Goal: Task Accomplishment & Management: Manage account settings

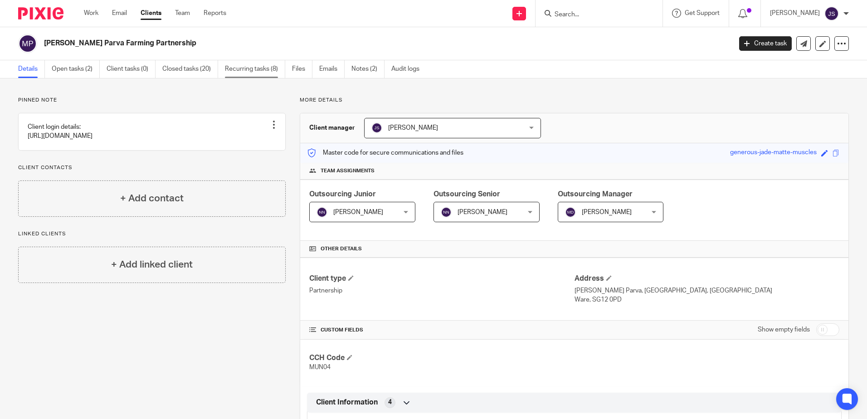
click at [265, 68] on link "Recurring tasks (8)" at bounding box center [255, 69] width 60 height 18
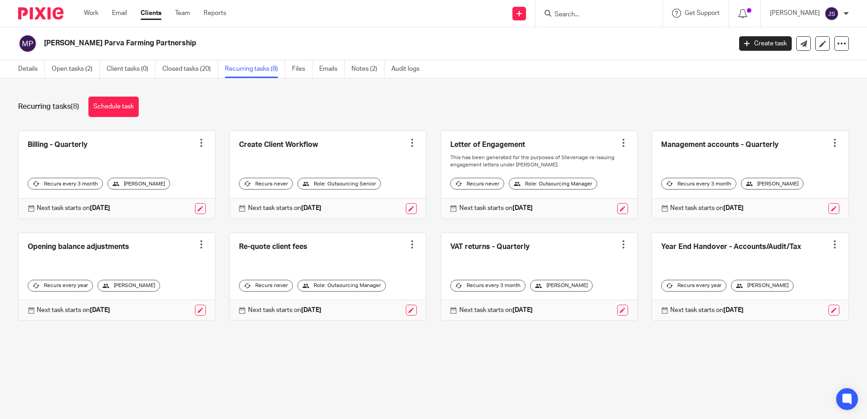
click at [8, 71] on div "Details Open tasks (2) Client tasks (0) Closed tasks (20) Recurring tasks (8) F…" at bounding box center [221, 69] width 442 height 18
click at [35, 65] on link "Details" at bounding box center [31, 69] width 27 height 18
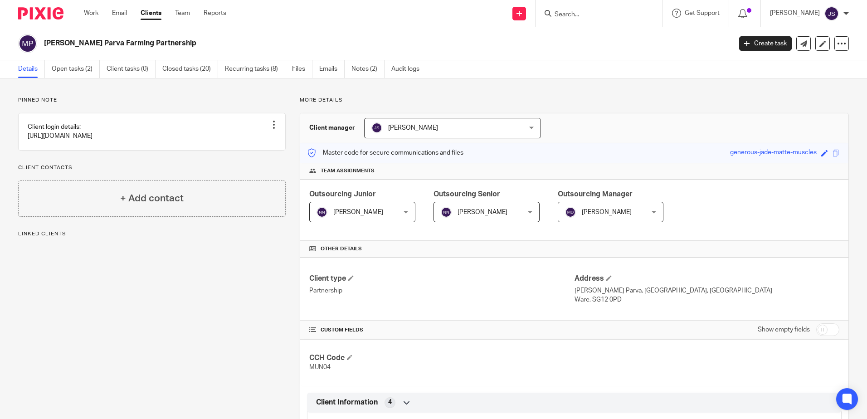
click at [509, 218] on span "[PERSON_NAME]" at bounding box center [480, 211] width 78 height 19
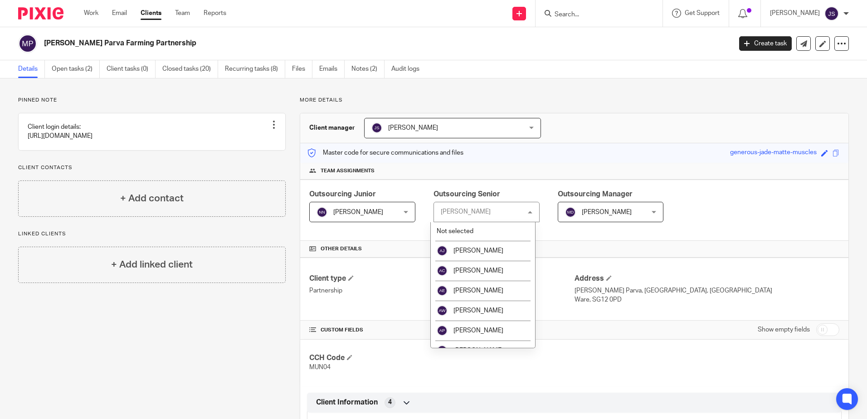
click at [521, 175] on div "Team assignments" at bounding box center [574, 171] width 548 height 17
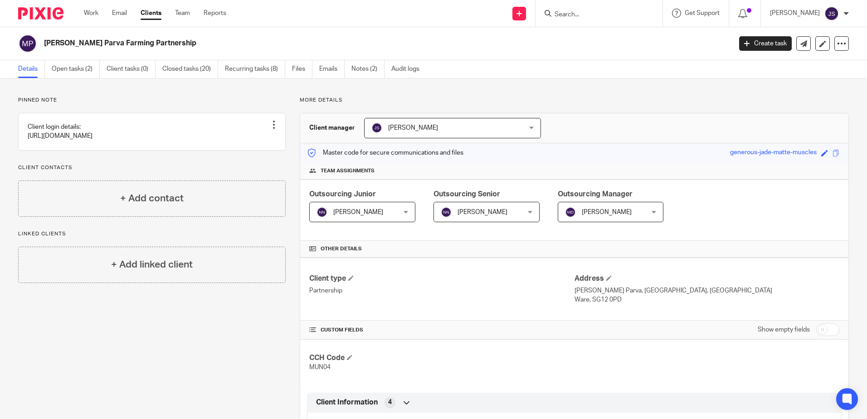
drag, startPoint x: 585, startPoint y: 142, endPoint x: 591, endPoint y: 150, distance: 10.0
click at [586, 144] on div "Client manager Jane Spraggs Jane Spraggs Aaron Jervis Abigail Cresswell Adam Ea…" at bounding box center [574, 370] width 549 height 515
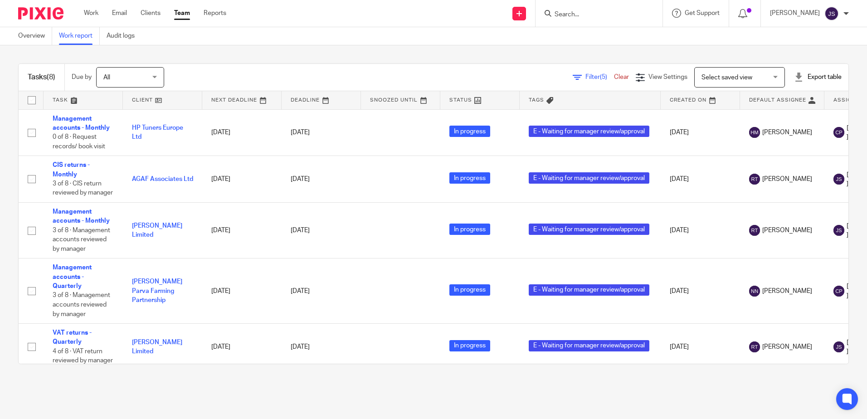
click at [294, 39] on div "Overview Work report Audit logs" at bounding box center [433, 36] width 867 height 18
click at [328, 34] on div "Overview Work report Audit logs" at bounding box center [433, 36] width 867 height 18
click at [275, 391] on main "Overview Work report Audit logs Tasks (8) Due by All All Today Tomorrow This we…" at bounding box center [433, 209] width 867 height 419
click at [573, 80] on link "Filter (5)" at bounding box center [593, 77] width 41 height 6
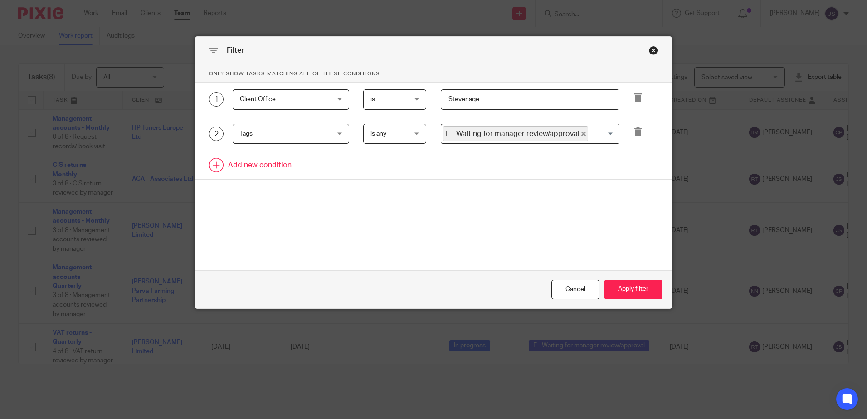
click at [292, 167] on link at bounding box center [433, 165] width 476 height 28
click at [292, 167] on div "Field" at bounding box center [283, 167] width 87 height 19
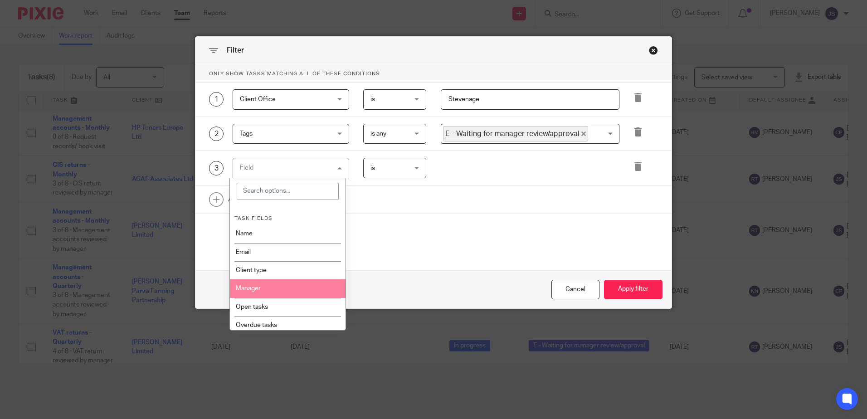
click at [298, 283] on li "Manager" at bounding box center [288, 288] width 116 height 18
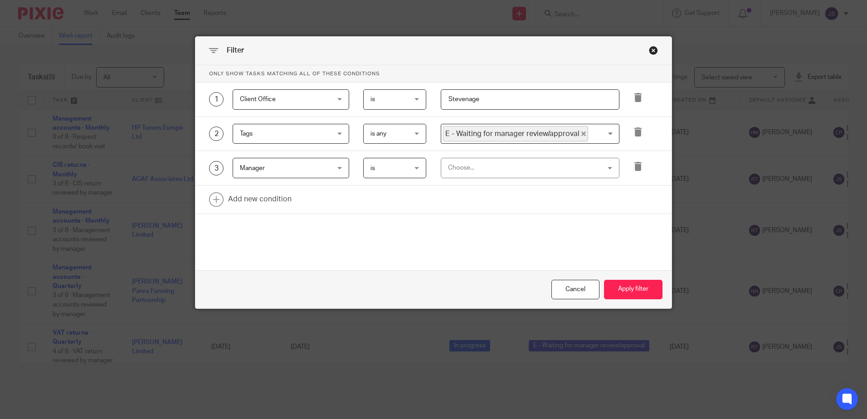
click at [489, 149] on div "2 Tags Tags Task fields Name Email Client type Manager Open tasks Overdue tasks…" at bounding box center [433, 134] width 476 height 34
click at [484, 170] on div "Choose..." at bounding box center [516, 167] width 137 height 19
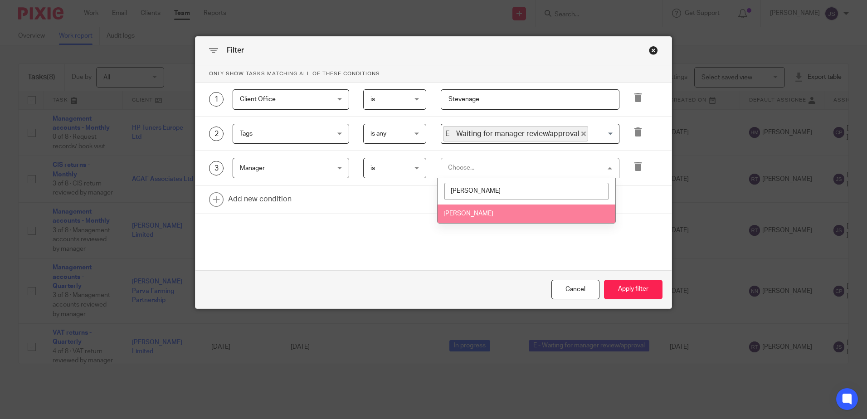
type input "jane"
click at [484, 210] on li "[PERSON_NAME]" at bounding box center [527, 214] width 178 height 19
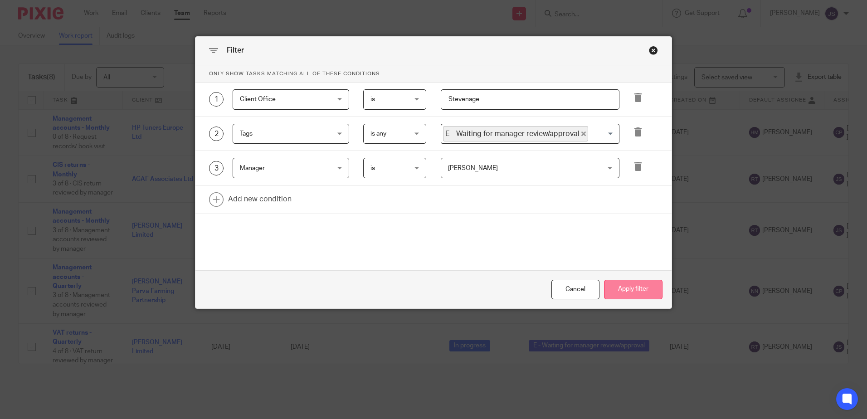
click at [638, 293] on button "Apply filter" at bounding box center [633, 290] width 59 height 20
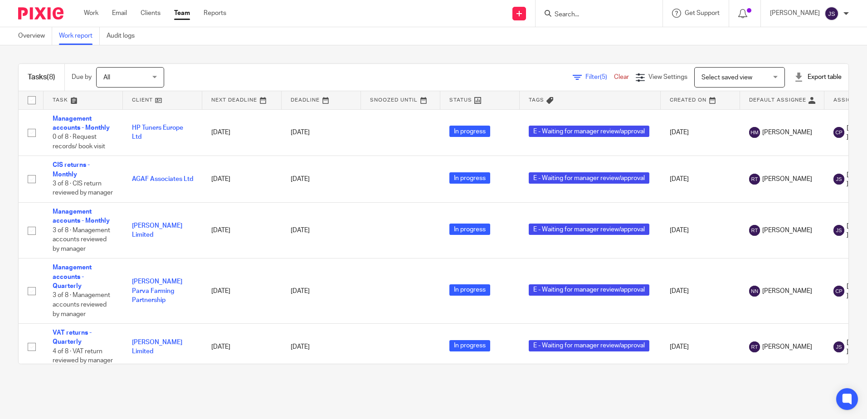
click at [586, 78] on span "Filter (5)" at bounding box center [600, 77] width 29 height 6
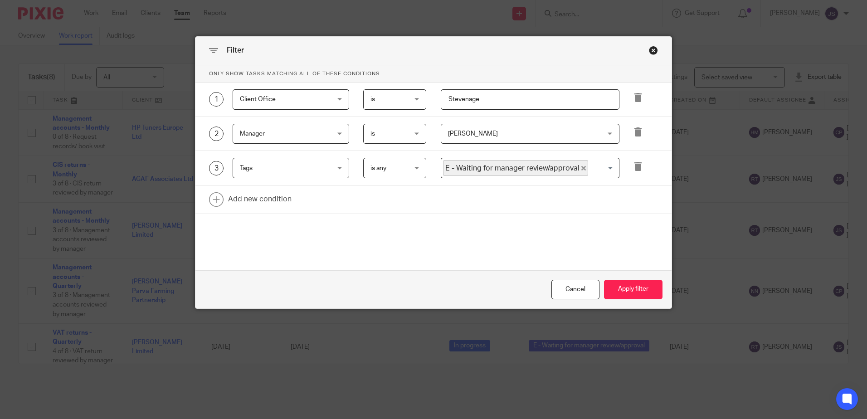
click at [314, 172] on span "Tags" at bounding box center [283, 167] width 87 height 19
click at [309, 137] on span "Manager" at bounding box center [283, 133] width 87 height 19
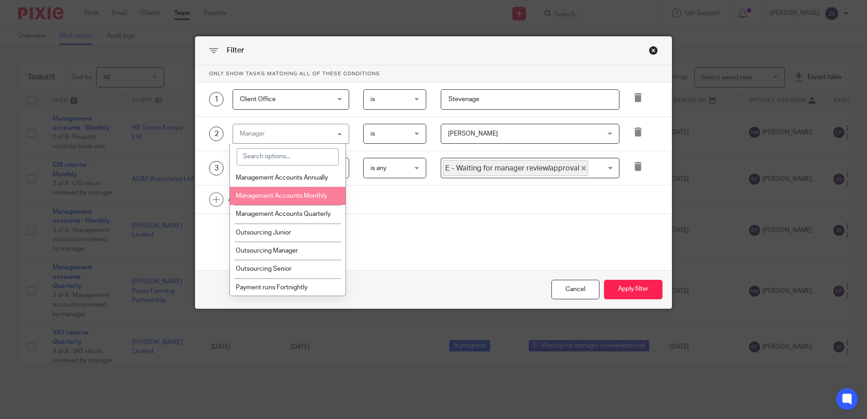
scroll to position [816, 0]
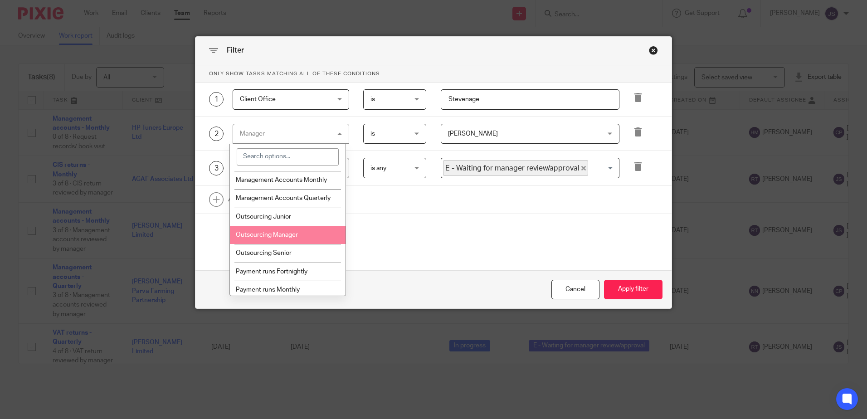
click at [314, 232] on li "Outsourcing Manager" at bounding box center [288, 235] width 116 height 18
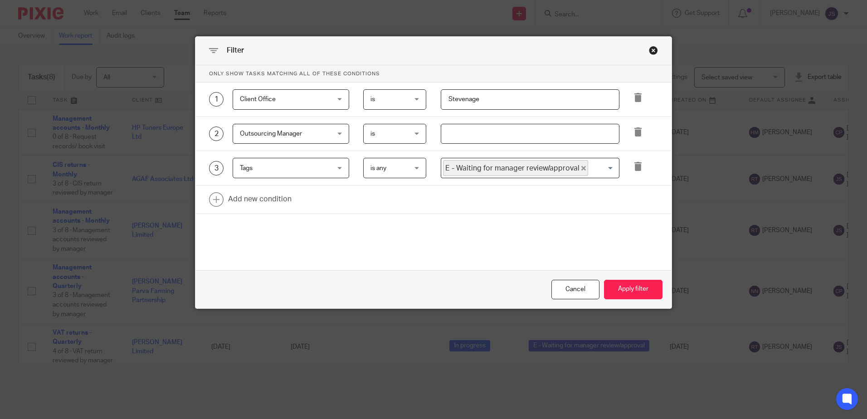
click at [437, 248] on form "Only show tasks matching all of these conditions 1 Client Office Client Office …" at bounding box center [433, 186] width 476 height 243
click at [458, 135] on input "text" at bounding box center [530, 134] width 179 height 20
drag, startPoint x: 461, startPoint y: 135, endPoint x: 428, endPoint y: 127, distance: 34.1
click at [428, 127] on div "jan" at bounding box center [522, 134] width 193 height 20
type input "[PERSON_NAME]"
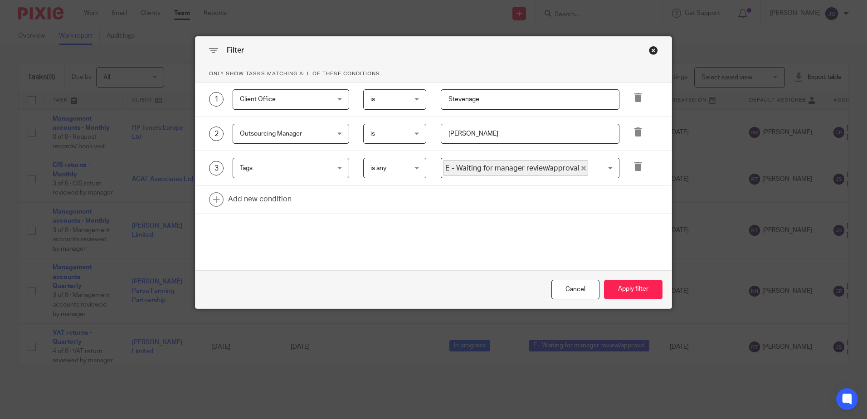
click at [565, 220] on div "Only show tasks matching all of these conditions 1 Client Office Client Office …" at bounding box center [433, 153] width 476 height 177
click at [604, 290] on button "Apply filter" at bounding box center [633, 290] width 59 height 20
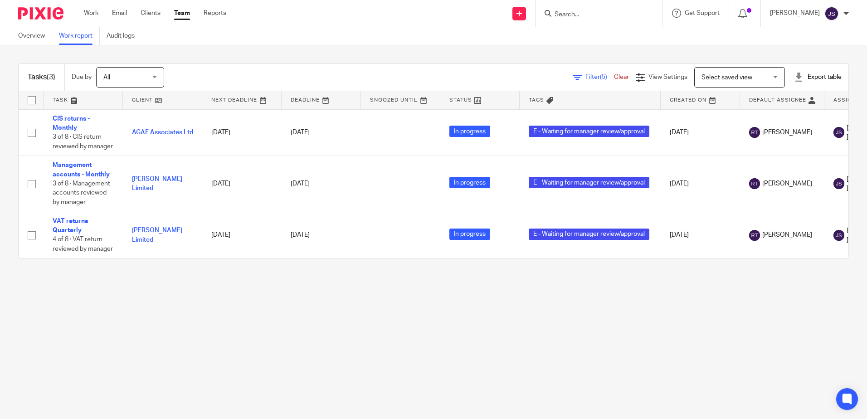
click at [155, 337] on main "Overview Work report Audit logs Tasks (3) Due by All All [DATE] [DATE] This wee…" at bounding box center [433, 209] width 867 height 419
click at [176, 355] on main "Overview Work report Audit logs Tasks (3) Due by All All [DATE] [DATE] This wee…" at bounding box center [433, 209] width 867 height 419
click at [558, 396] on main "Overview Work report Audit logs Tasks (3) Due by All All [DATE] [DATE] This wee…" at bounding box center [433, 209] width 867 height 419
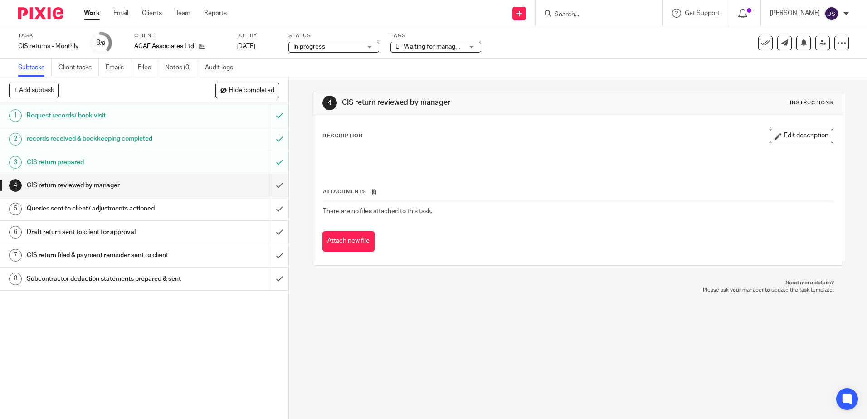
click at [452, 49] on span "E - Waiting for manager review/approval" at bounding box center [452, 47] width 112 height 6
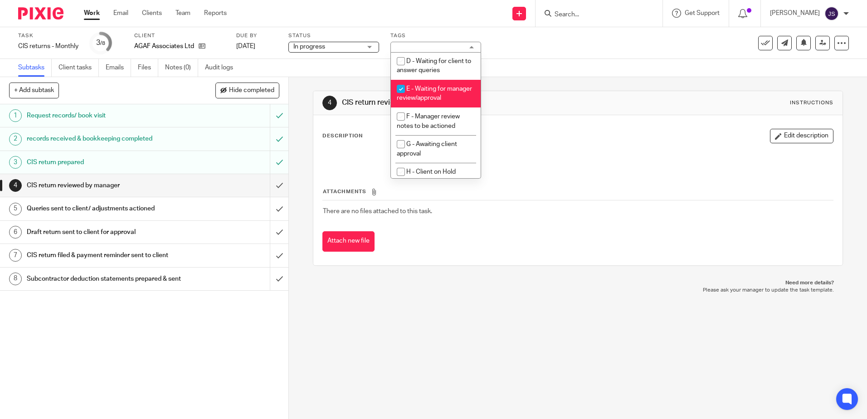
scroll to position [91, 0]
click at [444, 87] on li "E - Waiting for manager review/approval" at bounding box center [436, 91] width 90 height 28
checkbox input "false"
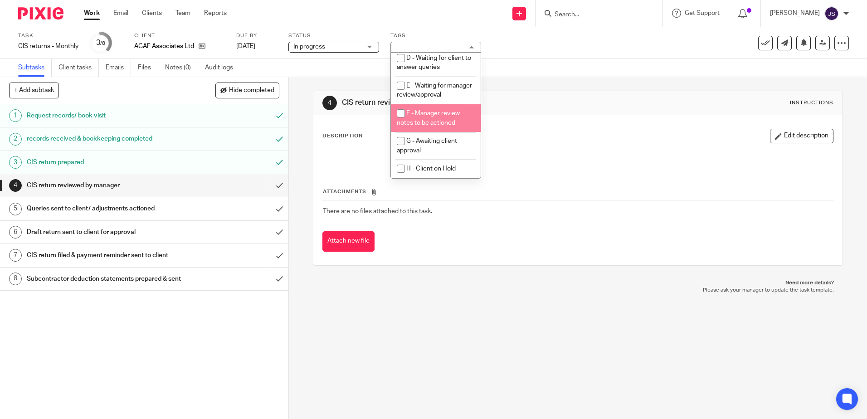
click at [454, 119] on span "F - Manager review notes to be actioned" at bounding box center [428, 118] width 63 height 16
checkbox input "true"
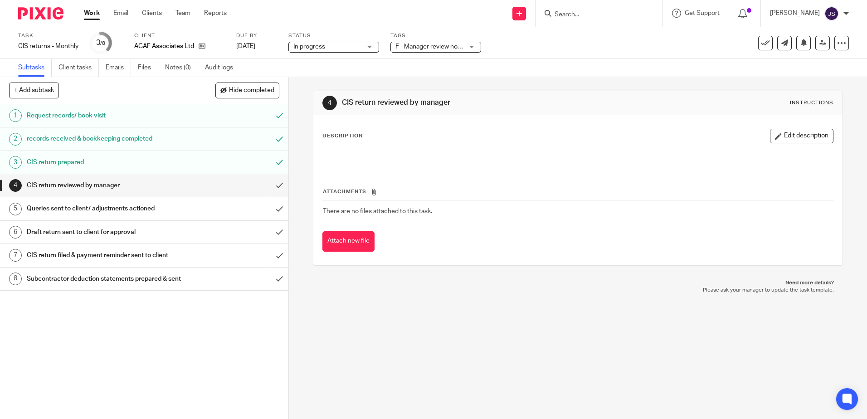
click at [547, 100] on h1 "CIS return reviewed by manager" at bounding box center [469, 103] width 255 height 10
click at [792, 138] on button "Edit description" at bounding box center [802, 136] width 64 height 15
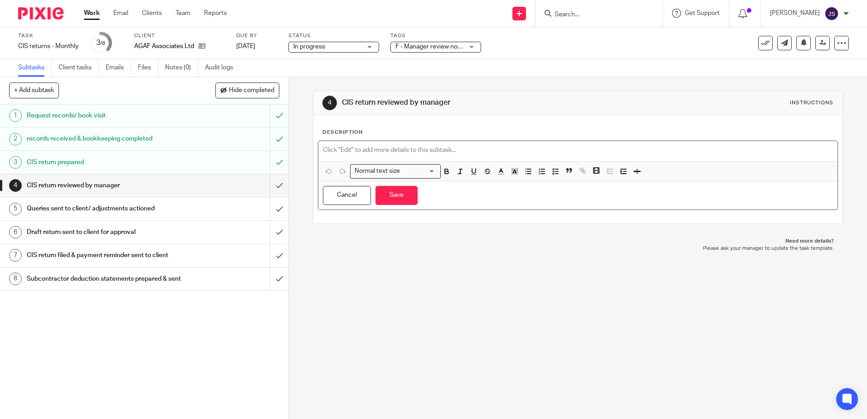
click at [478, 142] on div at bounding box center [577, 151] width 519 height 20
click at [401, 204] on button "Save" at bounding box center [397, 196] width 42 height 20
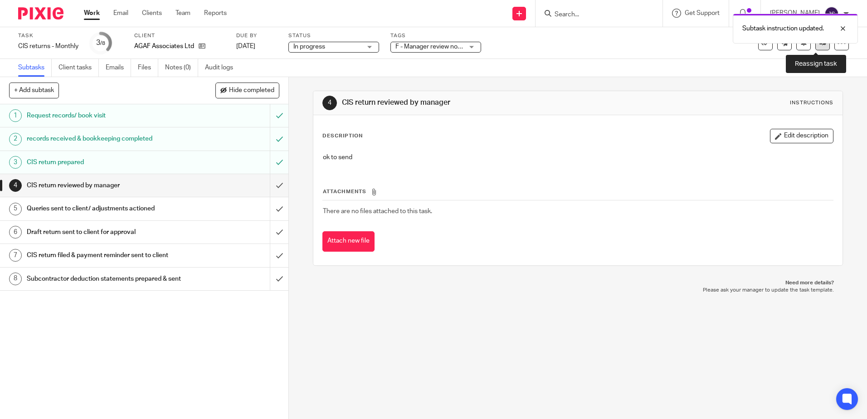
click at [818, 46] on link at bounding box center [823, 43] width 15 height 15
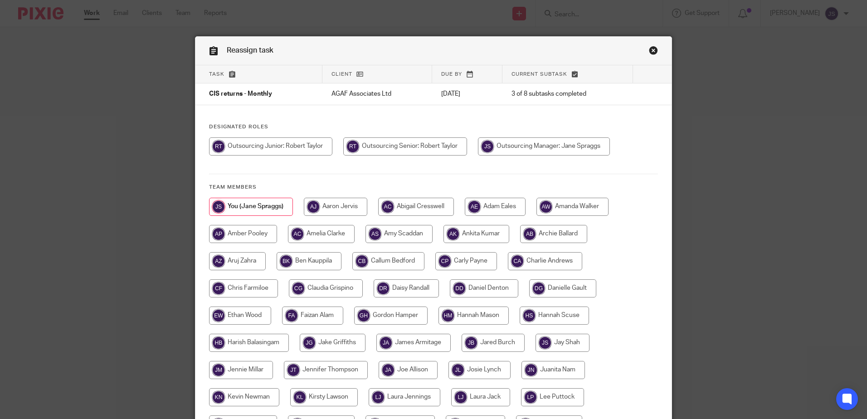
click at [566, 230] on input "radio" at bounding box center [553, 234] width 67 height 18
radio input "true"
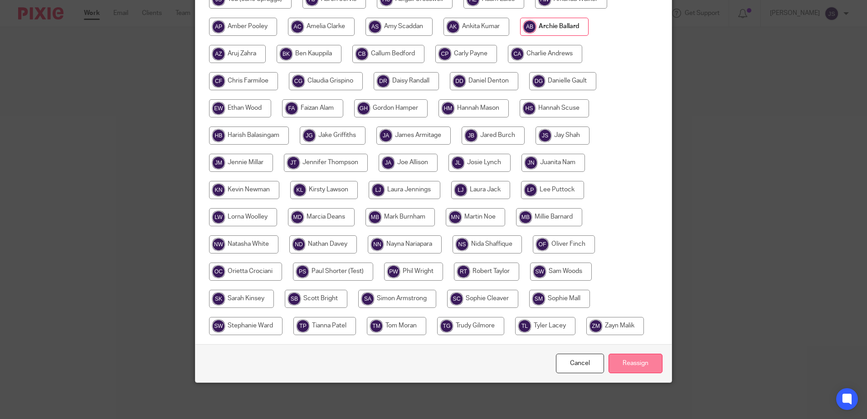
click at [632, 369] on input "Reassign" at bounding box center [636, 364] width 54 height 20
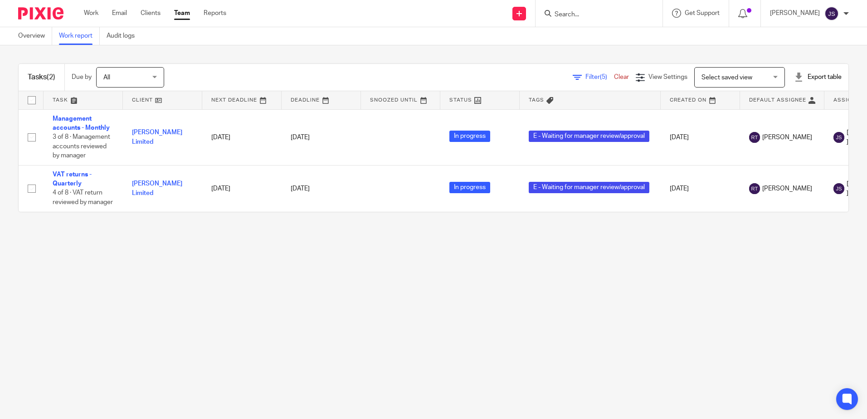
click at [518, 318] on main "Overview Work report Audit logs Tasks (2) Due by All All Today Tomorrow This we…" at bounding box center [433, 209] width 867 height 419
click at [520, 358] on main "Overview Work report Audit logs Tasks (2) Due by All All Today Tomorrow This we…" at bounding box center [433, 209] width 867 height 419
click at [535, 373] on main "Overview Work report Audit logs Tasks (2) Due by All All Today Tomorrow This we…" at bounding box center [433, 209] width 867 height 419
click at [298, 270] on main "Overview Work report Audit logs Tasks (2) Due by All All Today Tomorrow This we…" at bounding box center [433, 209] width 867 height 419
